Goal: Information Seeking & Learning: Learn about a topic

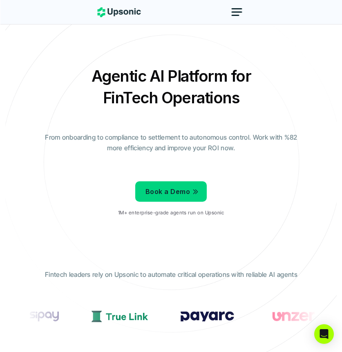
click at [223, 15] on div at bounding box center [232, 12] width 30 height 20
click at [241, 7] on div at bounding box center [237, 12] width 20 height 20
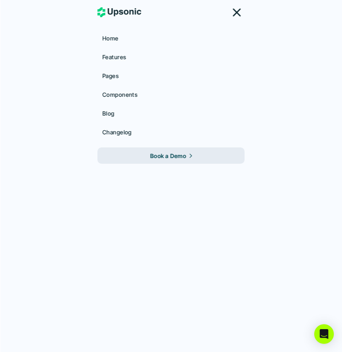
click at [114, 36] on p "Home" at bounding box center [110, 38] width 16 height 9
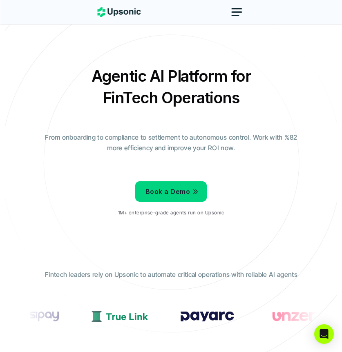
click at [68, 317] on div at bounding box center [53, 317] width 29 height 10
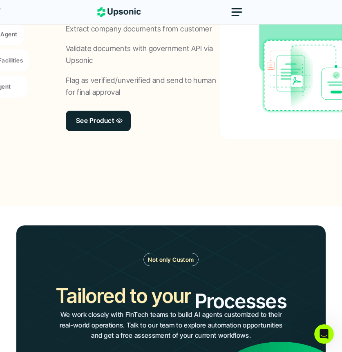
scroll to position [782, 0]
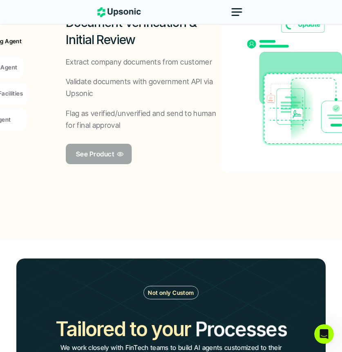
click at [106, 153] on p "See Product" at bounding box center [95, 154] width 38 height 12
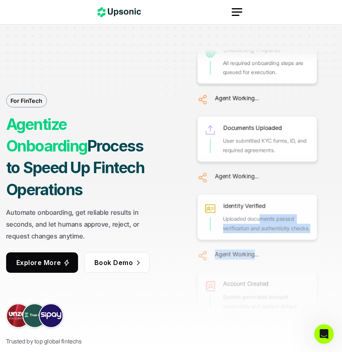
drag, startPoint x: 261, startPoint y: 163, endPoint x: 254, endPoint y: 197, distance: 35.1
click at [254, 197] on div "Onboarding Prepared All required onboarding steps are queued for execution. Age…" at bounding box center [257, 277] width 119 height 489
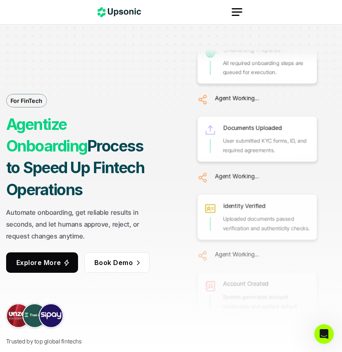
drag, startPoint x: 254, startPoint y: 197, endPoint x: 283, endPoint y: 131, distance: 72.2
click at [283, 192] on div "Identity Verified Uploaded documents passed verification and authenticity check…" at bounding box center [257, 214] width 119 height 45
drag, startPoint x: 283, startPoint y: 131, endPoint x: 336, endPoint y: 40, distance: 105.2
click at [332, 43] on div "Onboarding Prepared All required onboarding steps are queued for execution. Age…" at bounding box center [256, 176] width 157 height 352
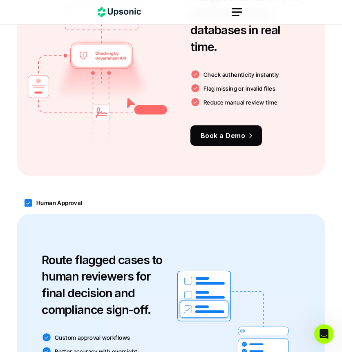
scroll to position [3616, 0]
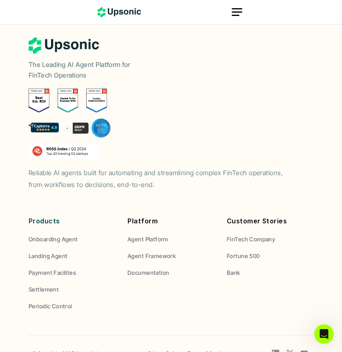
drag, startPoint x: 207, startPoint y: 312, endPoint x: 185, endPoint y: 265, distance: 51.9
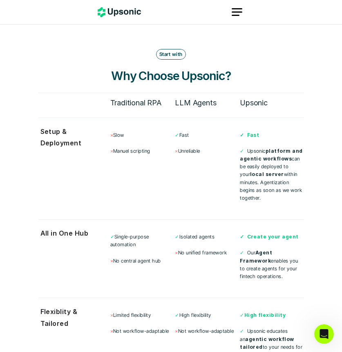
drag, startPoint x: 132, startPoint y: 270, endPoint x: 137, endPoint y: 149, distance: 120.2
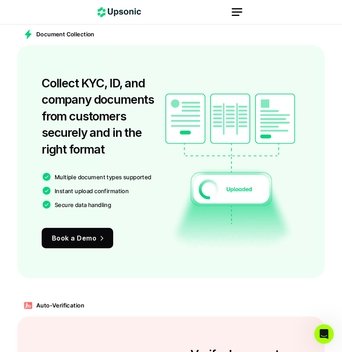
scroll to position [0, 0]
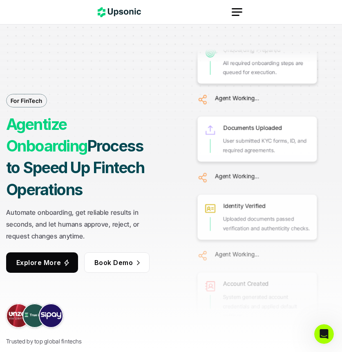
drag, startPoint x: 25, startPoint y: 114, endPoint x: 28, endPoint y: 123, distance: 8.8
click at [25, 105] on p "For FinTech" at bounding box center [27, 100] width 32 height 9
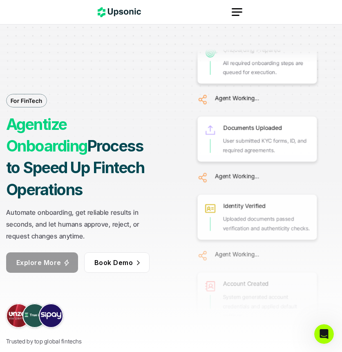
click at [65, 252] on link "Explore More" at bounding box center [42, 262] width 72 height 20
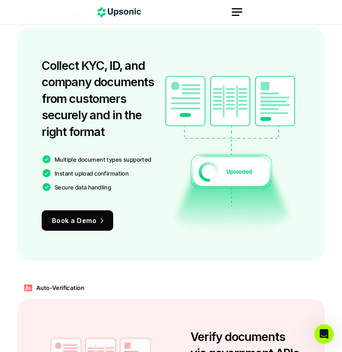
scroll to position [597, 0]
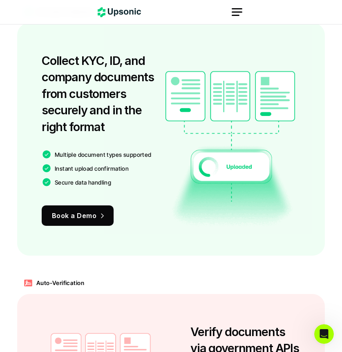
drag, startPoint x: 122, startPoint y: 237, endPoint x: 123, endPoint y: 252, distance: 15.1
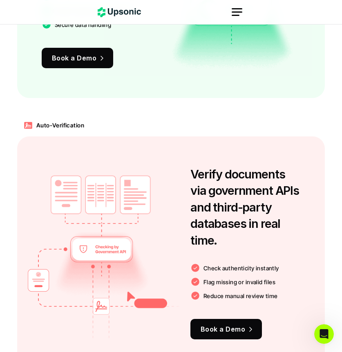
scroll to position [770, 0]
